Goal: Task Accomplishment & Management: Complete application form

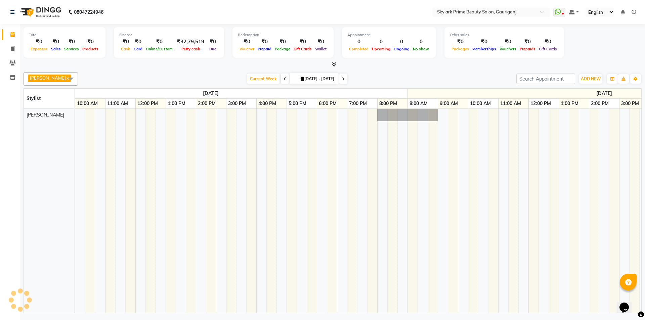
click at [484, 244] on td at bounding box center [483, 211] width 10 height 204
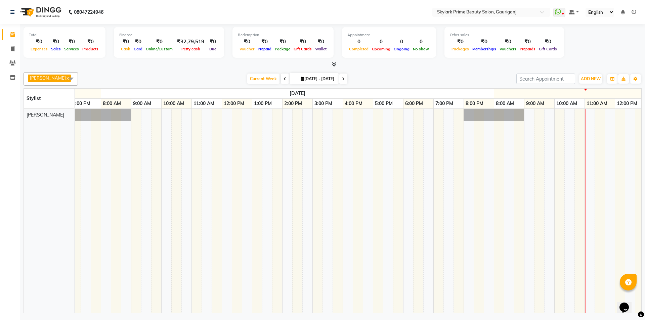
scroll to position [0, 2042]
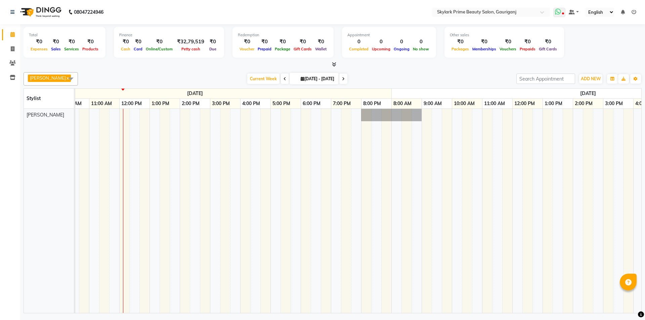
click at [560, 10] on icon at bounding box center [558, 11] width 6 height 7
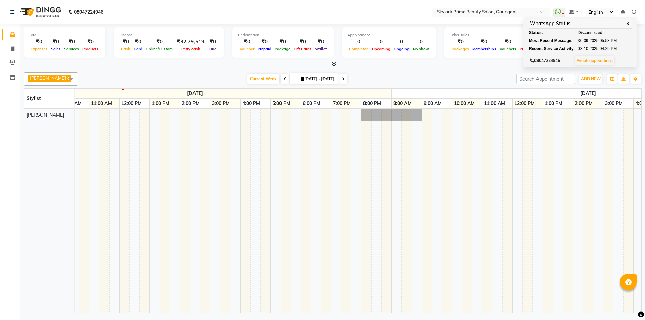
click at [469, 210] on td at bounding box center [467, 211] width 10 height 204
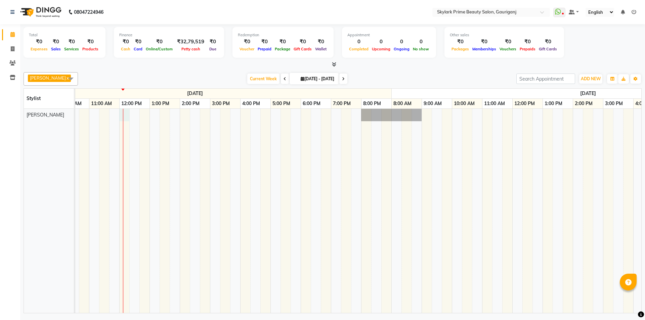
select select "tentative"
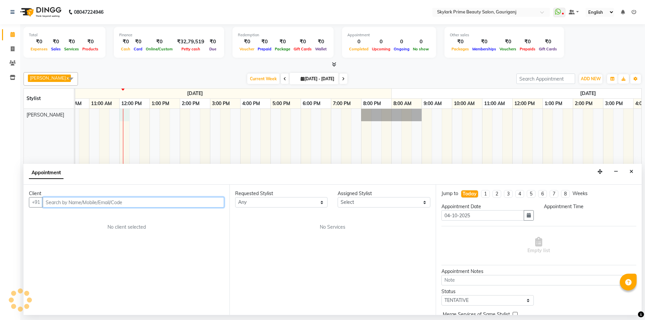
select select "720"
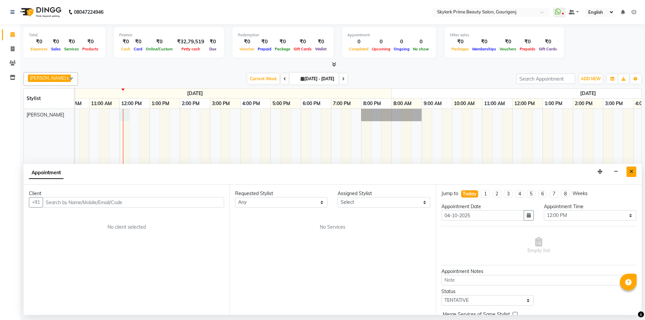
click at [632, 170] on icon "Close" at bounding box center [631, 171] width 4 height 5
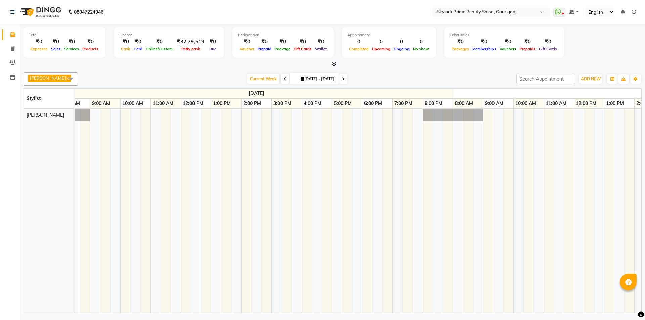
scroll to position [0, 1690]
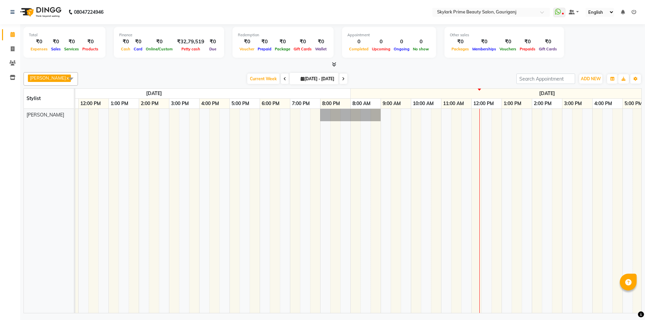
click at [66, 78] on span at bounding box center [70, 78] width 13 height 13
click at [65, 79] on span at bounding box center [70, 78] width 13 height 13
click at [259, 65] on div "Total ₹0 Expenses ₹0 Sales ₹0 Services ₹0 Products Finance ₹0 Cash ₹0 Card ₹0 O…" at bounding box center [333, 46] width 618 height 44
click at [264, 84] on span "Current Week" at bounding box center [263, 79] width 32 height 10
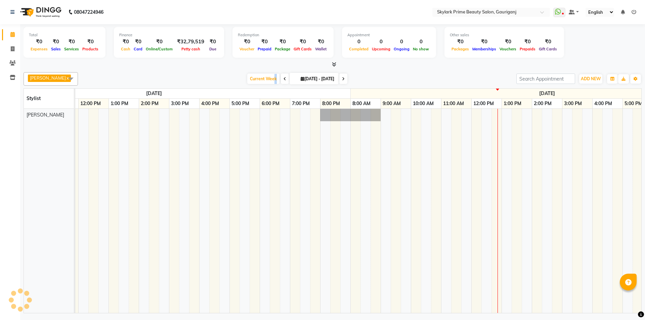
scroll to position [0, 0]
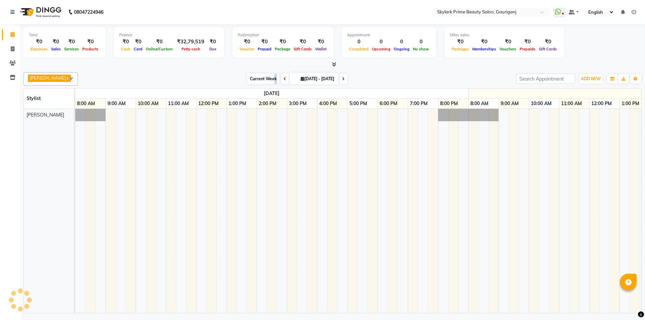
drag, startPoint x: 270, startPoint y: 81, endPoint x: 279, endPoint y: 83, distance: 10.0
click at [281, 81] on span at bounding box center [285, 79] width 8 height 10
click at [278, 85] on div "[PERSON_NAME] x Select All [PERSON_NAME] [PERSON_NAME] [PERSON_NAME] Sindu [PER…" at bounding box center [333, 78] width 618 height 13
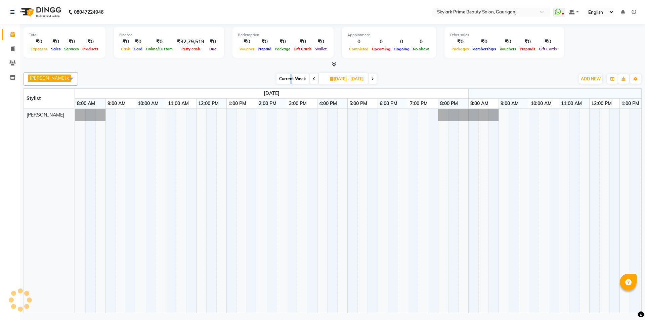
drag, startPoint x: 278, startPoint y: 74, endPoint x: 266, endPoint y: 74, distance: 11.4
click at [277, 74] on span "Current Week" at bounding box center [292, 79] width 32 height 10
type input "[DATE]"
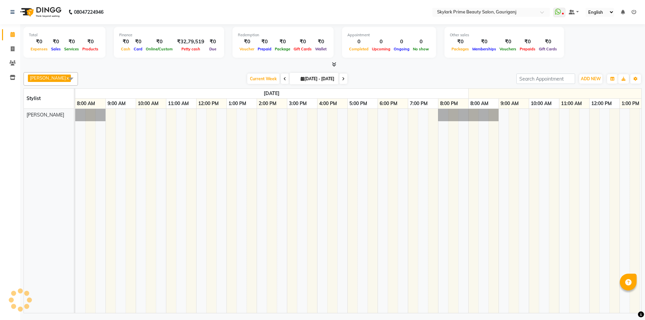
click at [266, 74] on div "[PERSON_NAME] x Select All [PERSON_NAME] [PERSON_NAME] [PERSON_NAME] Sindu [PER…" at bounding box center [333, 192] width 618 height 244
click at [273, 73] on div "[PERSON_NAME] x Select All [PERSON_NAME] [PERSON_NAME] [PERSON_NAME] Sindu [PER…" at bounding box center [333, 192] width 618 height 244
click at [275, 76] on div "Current Week [DATE] [DATE] - [DATE]" at bounding box center [297, 79] width 101 height 10
click at [271, 81] on div "Current Week [DATE] [DATE] - [DATE]" at bounding box center [297, 79] width 101 height 10
click at [276, 75] on div "[PERSON_NAME] x Select All [PERSON_NAME] [PERSON_NAME] [PERSON_NAME] Sindu [PER…" at bounding box center [333, 192] width 618 height 244
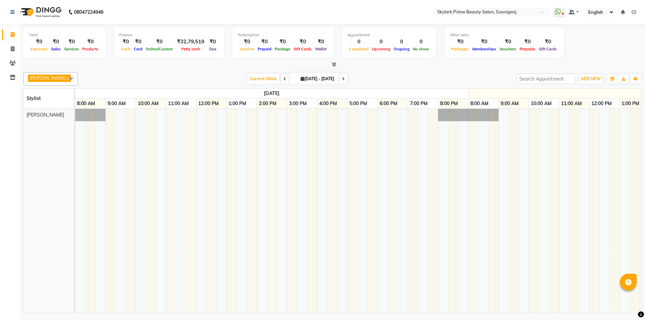
drag, startPoint x: 261, startPoint y: 90, endPoint x: 266, endPoint y: 84, distance: 7.7
drag, startPoint x: 266, startPoint y: 84, endPoint x: 217, endPoint y: 171, distance: 99.4
click at [214, 179] on td at bounding box center [211, 211] width 10 height 204
drag, startPoint x: 621, startPoint y: 195, endPoint x: 606, endPoint y: 217, distance: 25.9
click at [619, 199] on td at bounding box center [624, 211] width 10 height 204
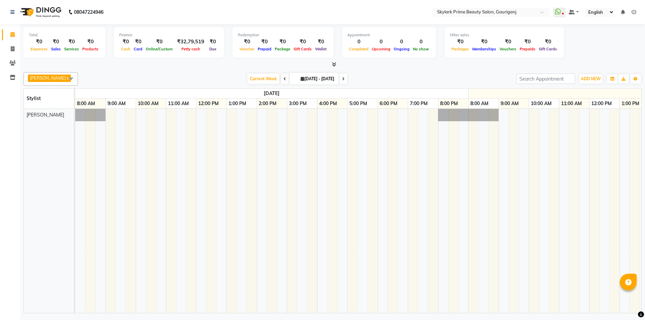
drag, startPoint x: 361, startPoint y: 187, endPoint x: 366, endPoint y: 186, distance: 4.8
click at [362, 187] on td at bounding box center [362, 211] width 10 height 204
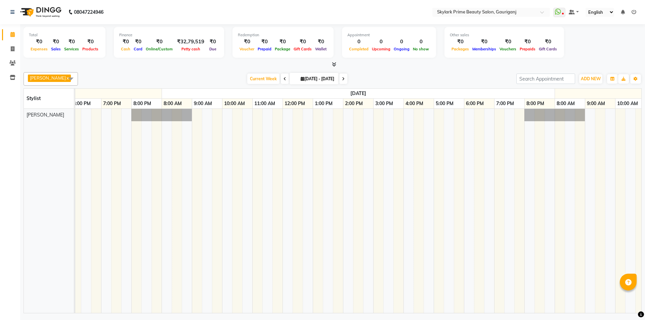
scroll to position [0, 1981]
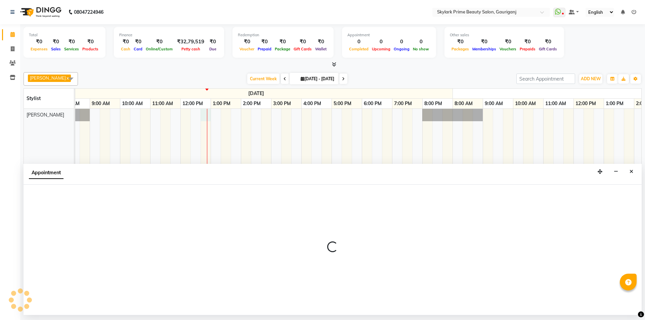
select select "32362"
select select "tentative"
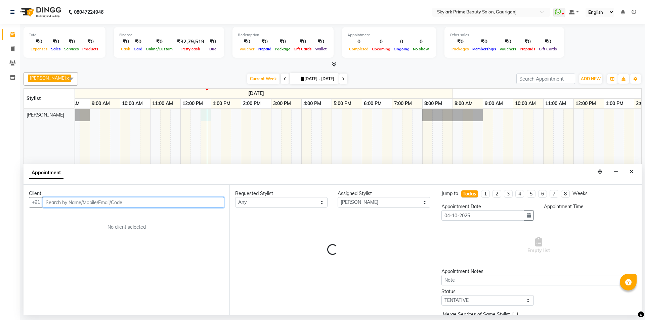
select select "765"
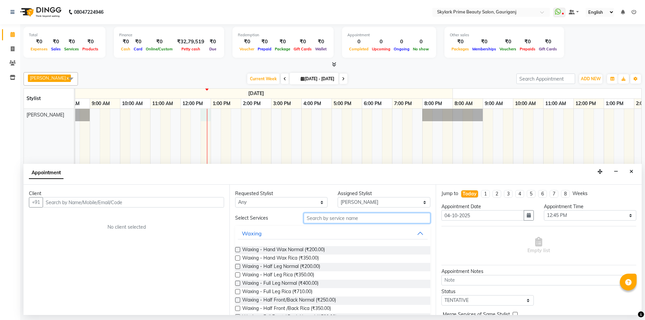
click at [351, 217] on input "text" at bounding box center [367, 218] width 127 height 10
click at [629, 169] on icon "Close" at bounding box center [631, 171] width 4 height 5
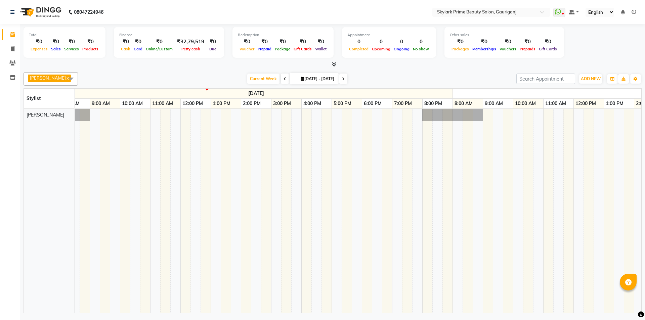
click at [207, 115] on div at bounding box center [207, 211] width 0 height 204
select select "32362"
select select "tentative"
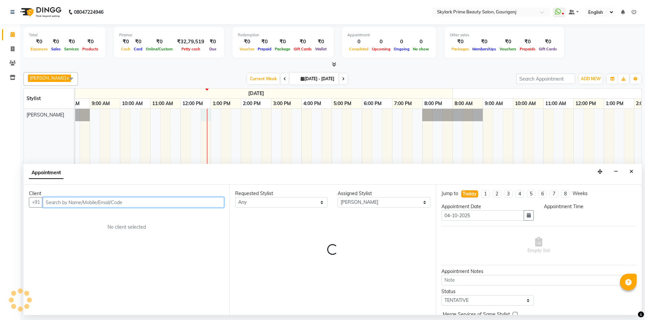
select select "765"
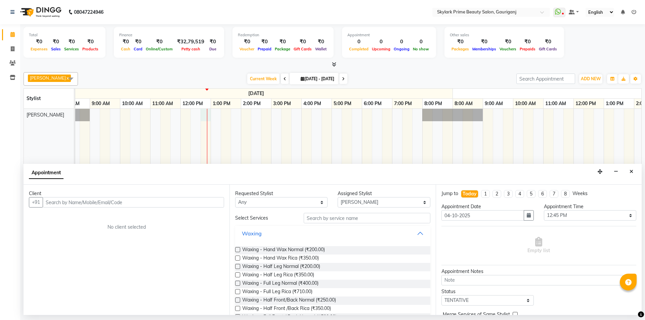
click at [416, 231] on button "Waxing" at bounding box center [332, 233] width 189 height 12
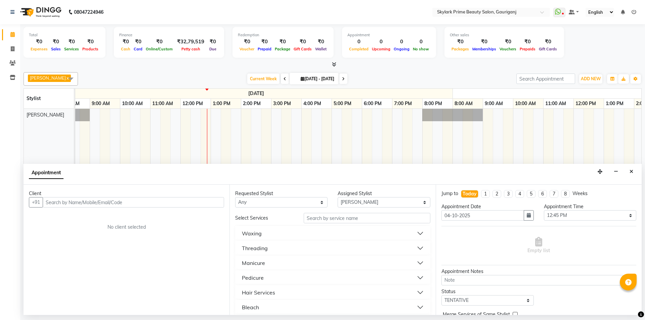
click at [416, 246] on button "Threading" at bounding box center [332, 248] width 189 height 12
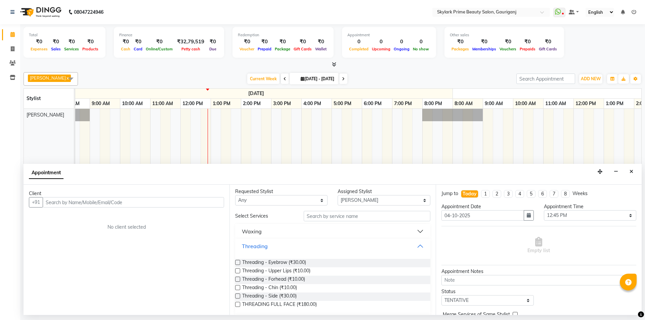
scroll to position [0, 0]
click at [632, 168] on button "Close" at bounding box center [631, 172] width 10 height 10
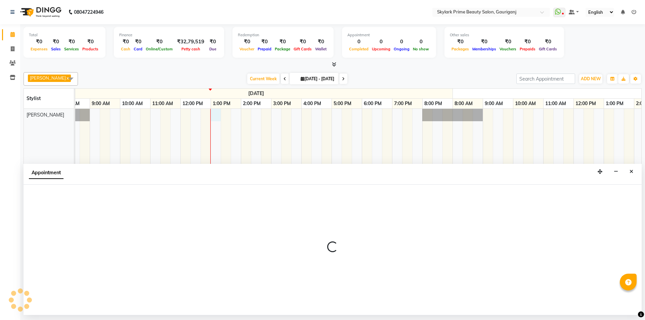
select select "32362"
select select "tentative"
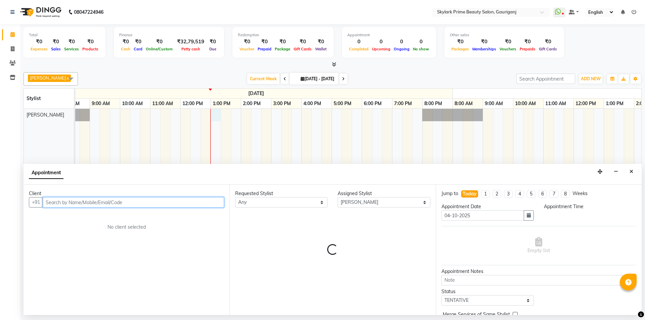
select select "780"
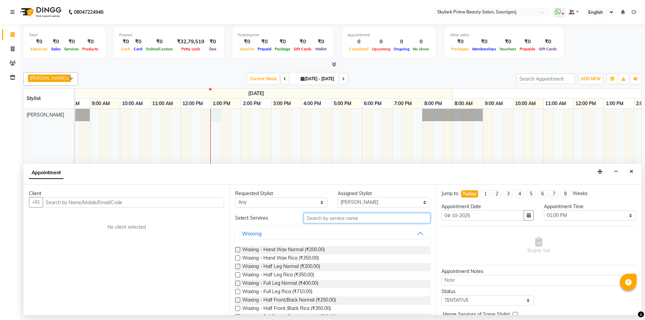
click at [325, 218] on input "text" at bounding box center [367, 218] width 127 height 10
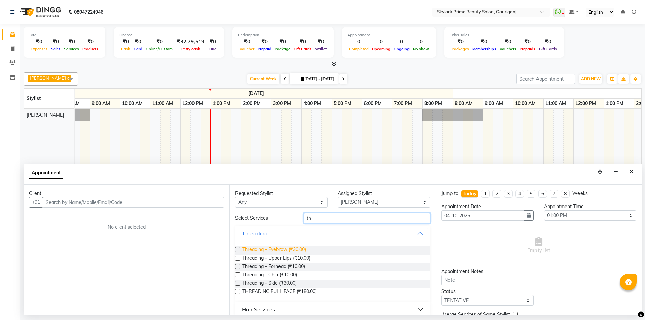
type input "th"
drag, startPoint x: 288, startPoint y: 249, endPoint x: 285, endPoint y: 254, distance: 5.0
click at [288, 249] on span "Threading - Eyebrow (₹30.00)" at bounding box center [274, 250] width 64 height 8
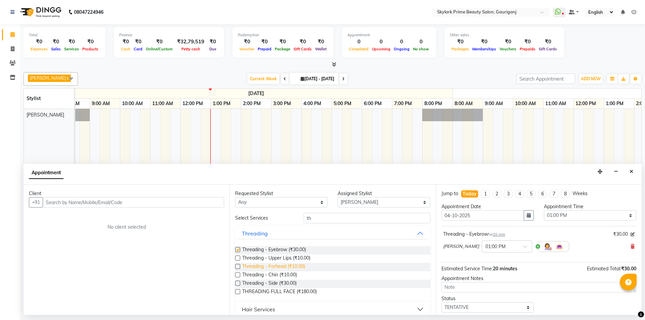
checkbox input "false"
click at [282, 265] on span "Threading - Forhead (₹10.00)" at bounding box center [273, 267] width 63 height 8
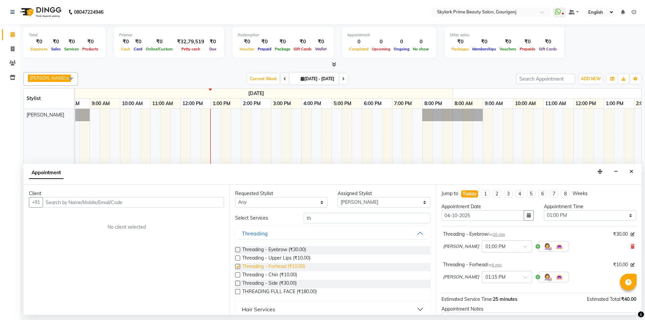
checkbox input "false"
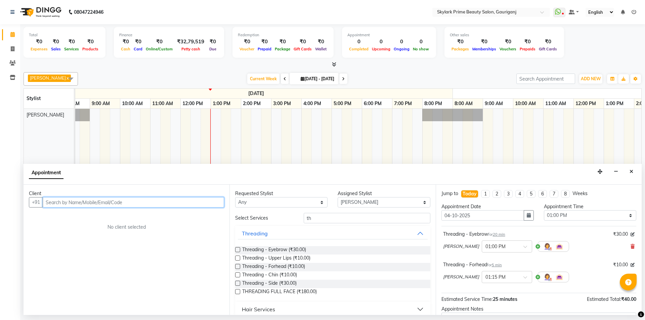
click at [213, 201] on input "text" at bounding box center [133, 202] width 181 height 10
click at [313, 248] on div "Threading - Eyebrow (₹30.00)" at bounding box center [332, 250] width 195 height 8
click at [295, 247] on span "Threading - Eyebrow (₹30.00)" at bounding box center [274, 250] width 64 height 8
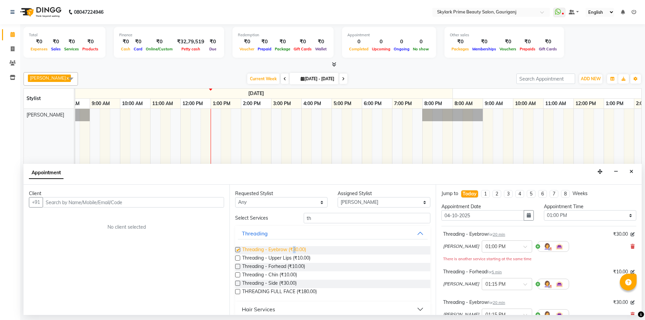
checkbox input "false"
click at [300, 266] on span "Threading - Forhead (₹10.00)" at bounding box center [273, 267] width 63 height 8
checkbox input "false"
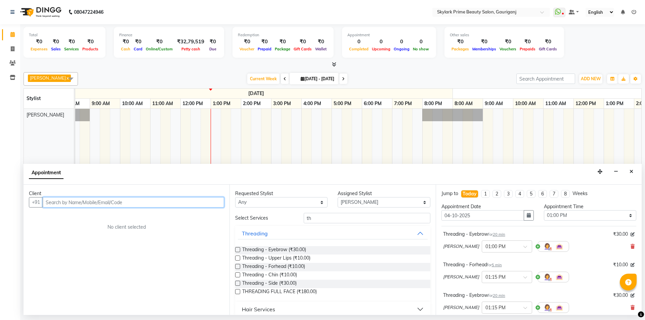
click at [187, 201] on input "text" at bounding box center [133, 202] width 181 height 10
click at [199, 203] on input "text" at bounding box center [133, 202] width 181 height 10
click at [148, 204] on input "text" at bounding box center [133, 202] width 181 height 10
type input "8081305059"
click at [212, 202] on span "Add Client" at bounding box center [210, 202] width 23 height 6
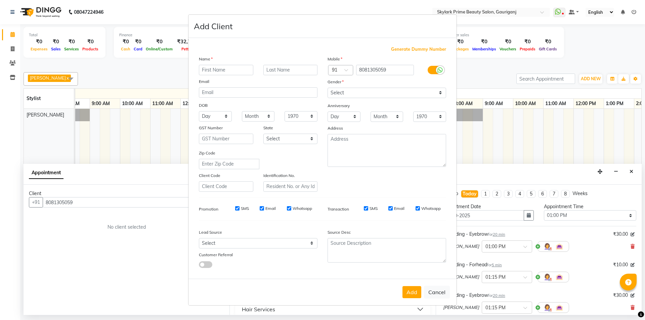
click at [230, 69] on input "text" at bounding box center [226, 70] width 54 height 10
type input "nishi"
click at [357, 88] on select "Select [DEMOGRAPHIC_DATA] [DEMOGRAPHIC_DATA] Other Prefer Not To Say" at bounding box center [386, 93] width 119 height 10
select select "[DEMOGRAPHIC_DATA]"
click at [327, 88] on select "Select [DEMOGRAPHIC_DATA] [DEMOGRAPHIC_DATA] Other Prefer Not To Say" at bounding box center [386, 93] width 119 height 10
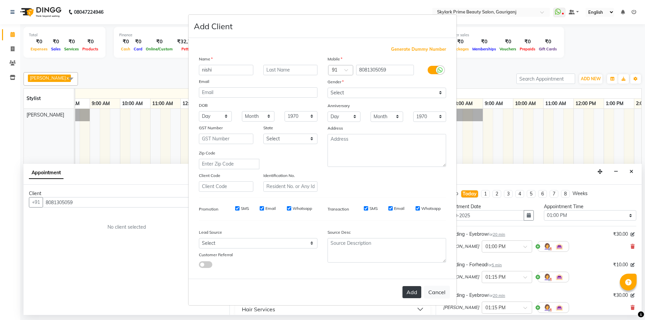
click at [412, 290] on button "Add" at bounding box center [411, 292] width 19 height 12
select select
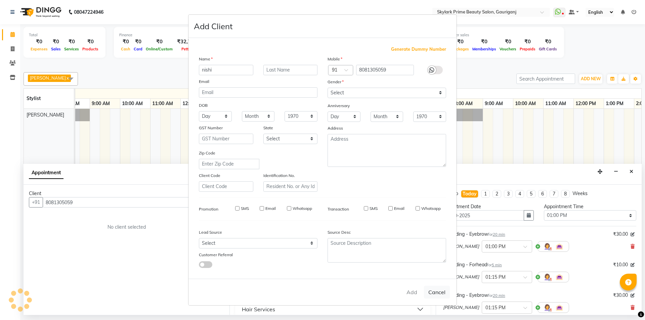
select select
checkbox input "false"
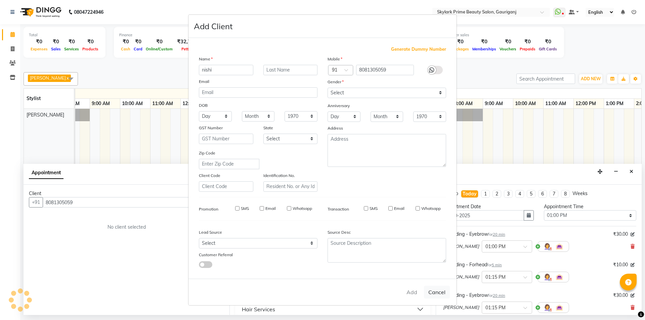
checkbox input "false"
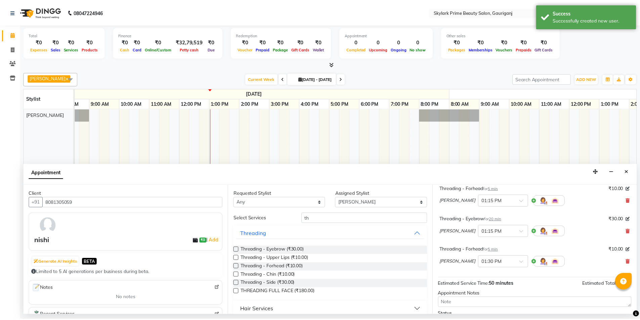
scroll to position [132, 0]
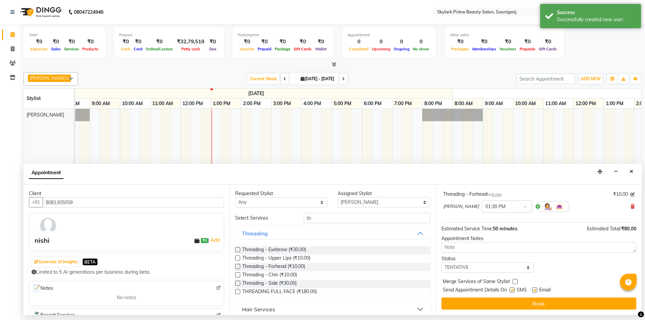
click at [573, 304] on button "Book" at bounding box center [538, 304] width 195 height 12
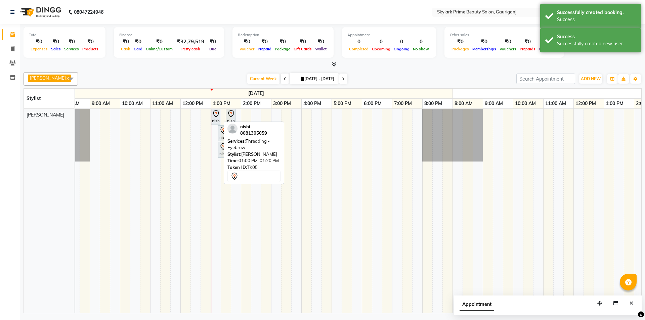
click at [212, 118] on div "nishi, TK05, 01:00 PM-01:20 PM, Threading - Eyebrow" at bounding box center [215, 117] width 8 height 14
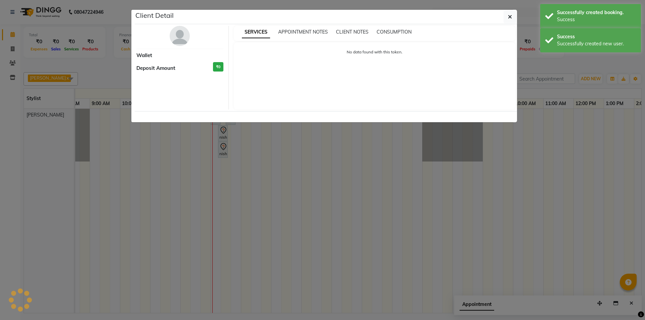
select select "7"
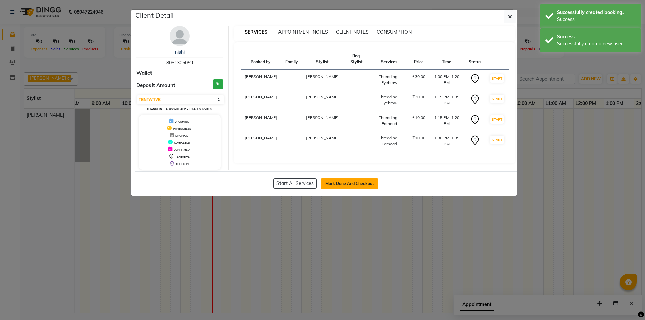
click at [342, 181] on button "Mark Done And Checkout" at bounding box center [349, 183] width 57 height 11
select select "service"
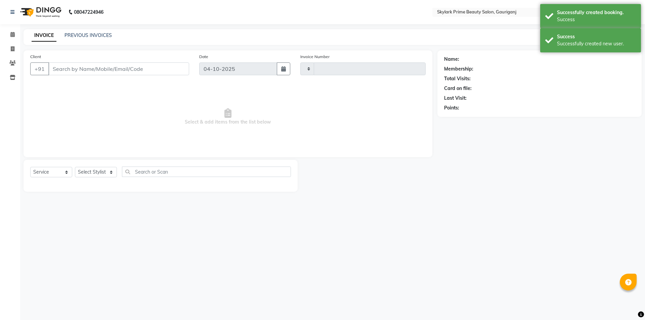
type input "3722"
select select "4735"
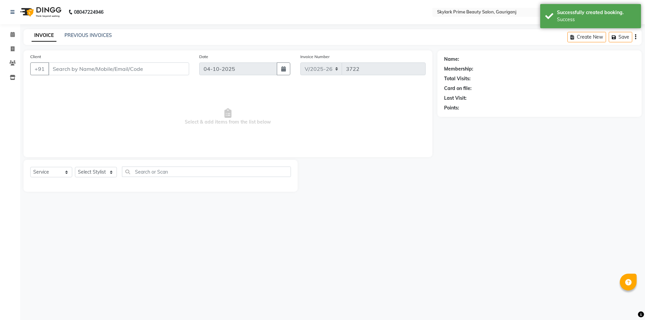
type input "8081305059"
select select "32362"
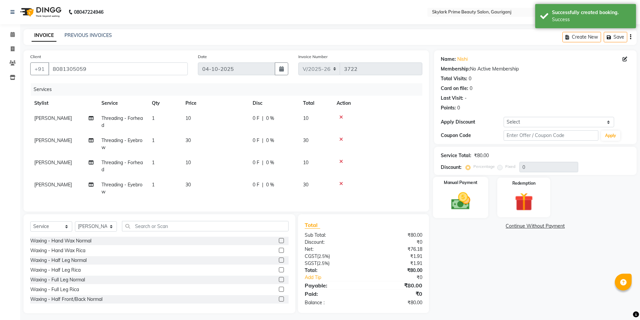
click at [464, 201] on img at bounding box center [460, 201] width 31 height 22
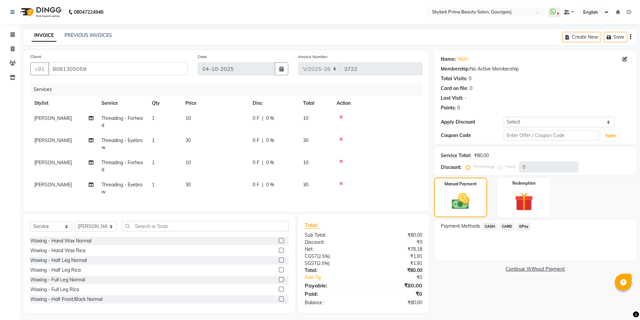
click at [490, 225] on span "CASH" at bounding box center [490, 227] width 14 height 8
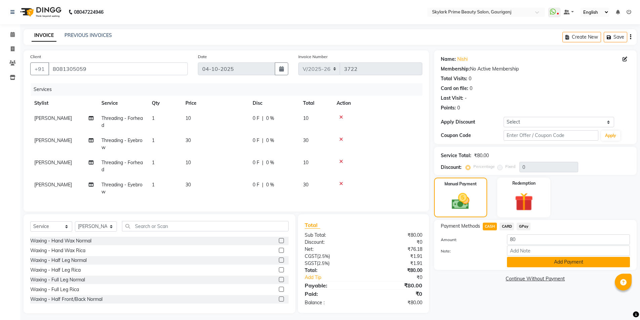
click at [571, 261] on button "Add Payment" at bounding box center [568, 262] width 123 height 10
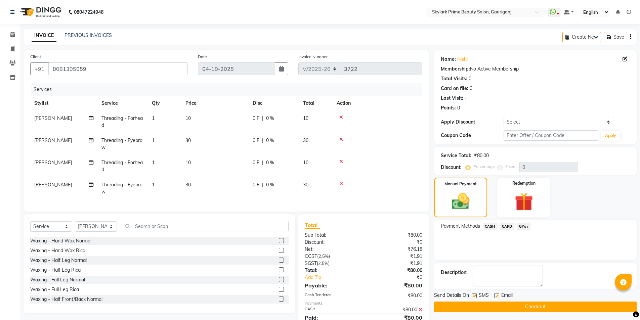
click at [538, 302] on button "Checkout" at bounding box center [535, 307] width 203 height 10
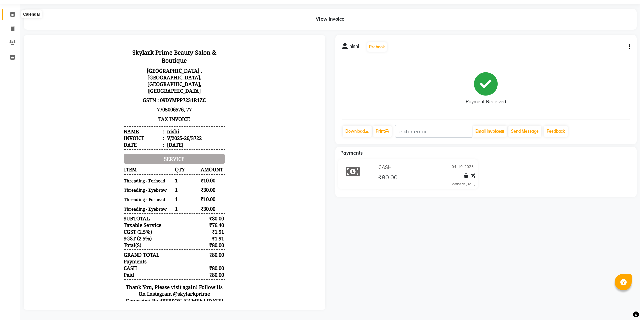
click at [12, 12] on icon at bounding box center [12, 14] width 4 height 5
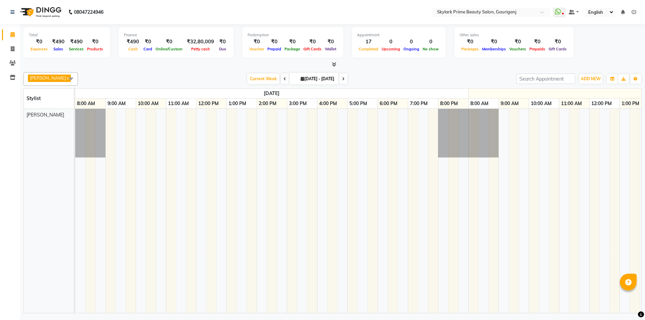
click at [454, 307] on td at bounding box center [453, 211] width 10 height 204
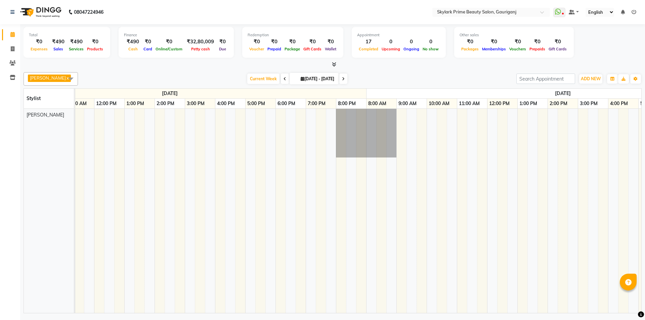
click at [486, 308] on td at bounding box center [482, 211] width 10 height 204
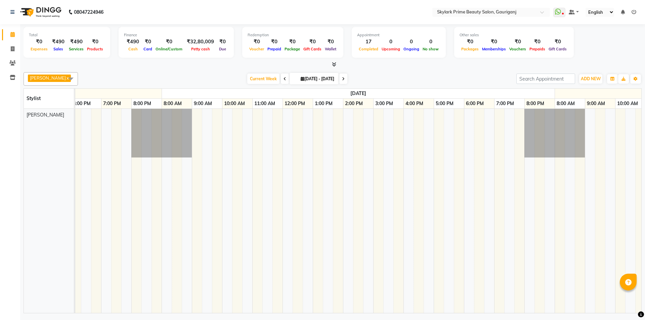
scroll to position [0, 1981]
